Goal: Navigation & Orientation: Find specific page/section

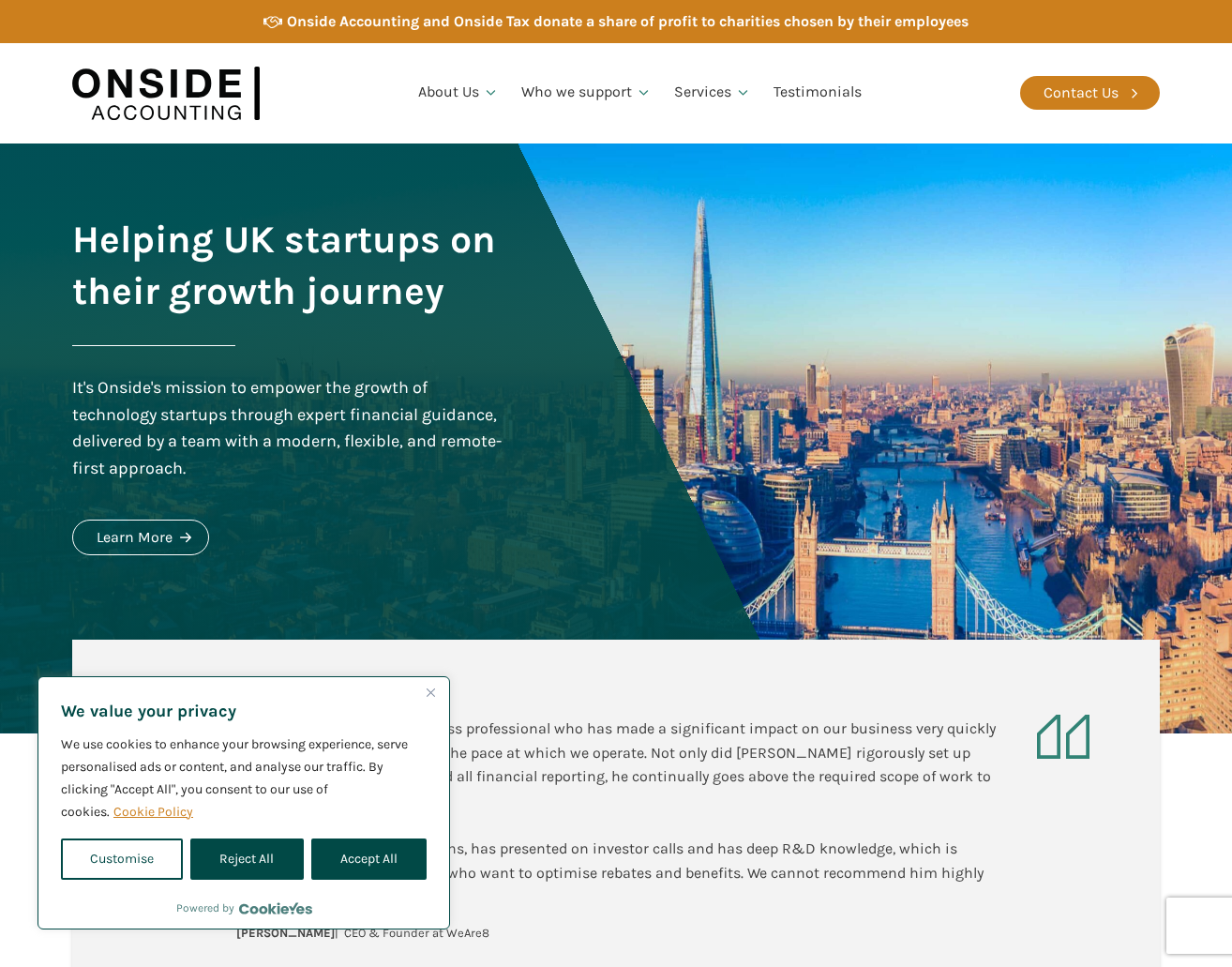
drag, startPoint x: 355, startPoint y: 854, endPoint x: 359, endPoint y: 843, distance: 11.7
click at [354, 853] on button "Accept All" at bounding box center [369, 858] width 116 height 41
checkbox input "true"
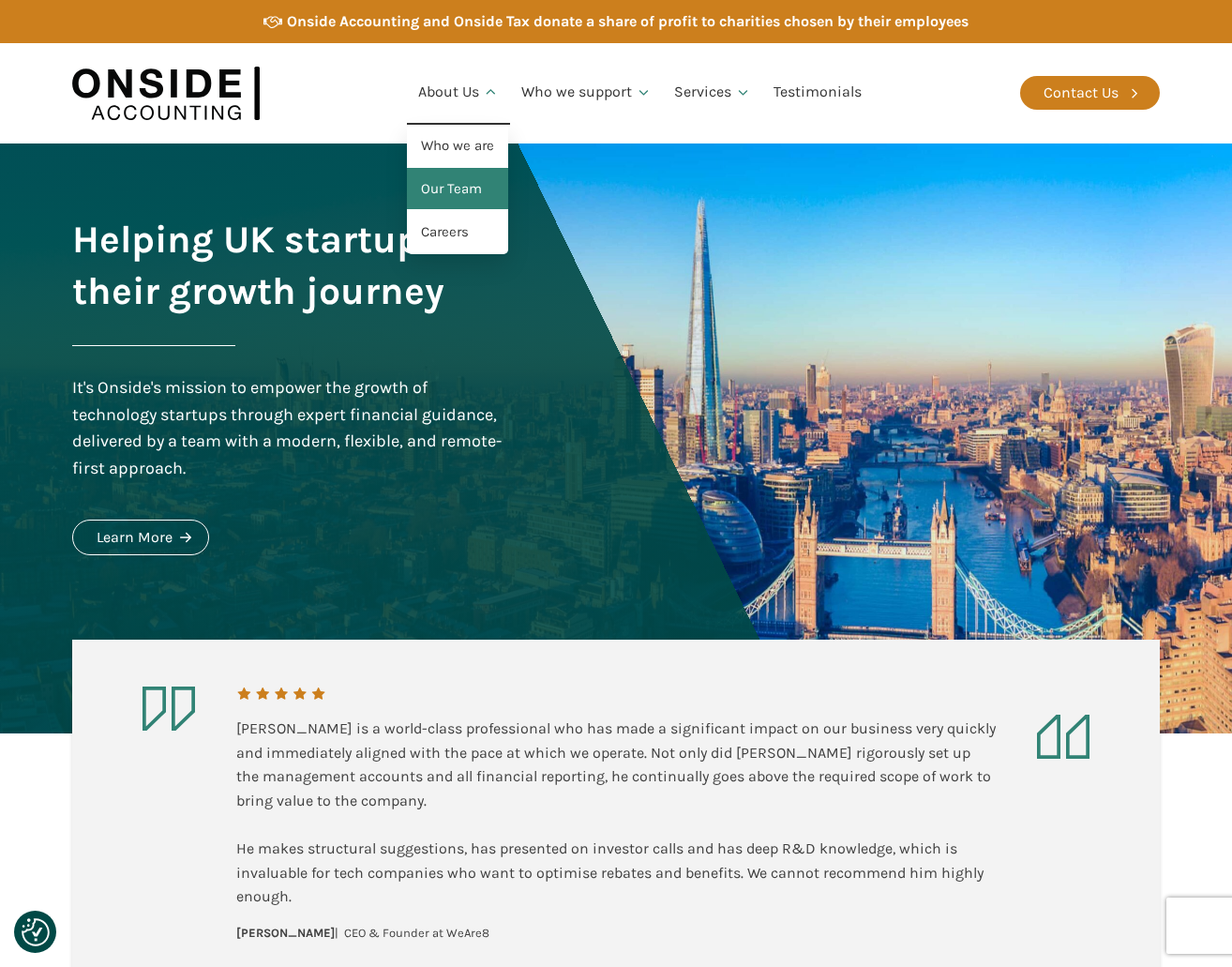
click at [467, 197] on link "Our Team" at bounding box center [457, 189] width 102 height 43
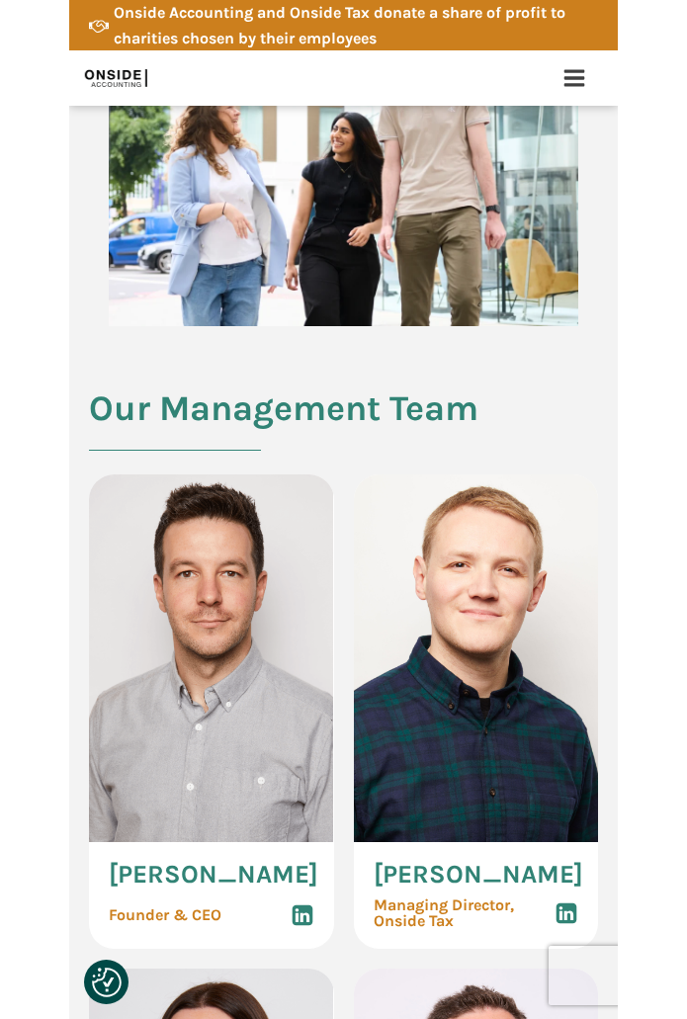
scroll to position [932, 0]
